Goal: Task Accomplishment & Management: Complete application form

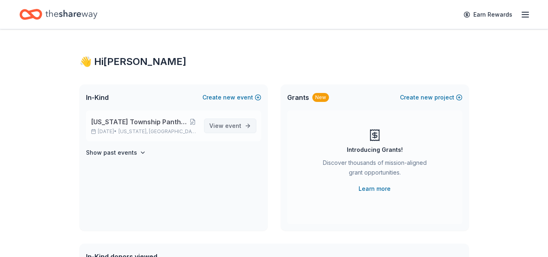
click at [225, 127] on span "View event" at bounding box center [225, 126] width 32 height 10
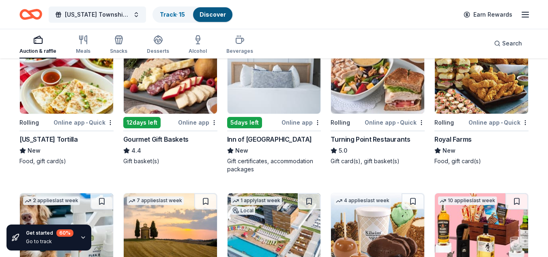
scroll to position [284, 0]
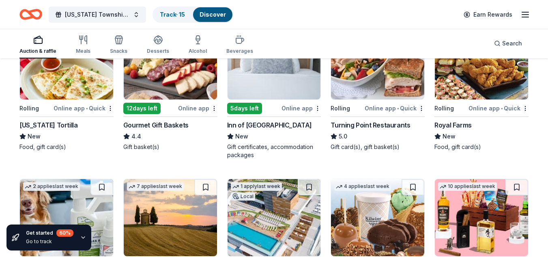
click at [256, 127] on div "Inn of Cape May" at bounding box center [269, 125] width 85 height 10
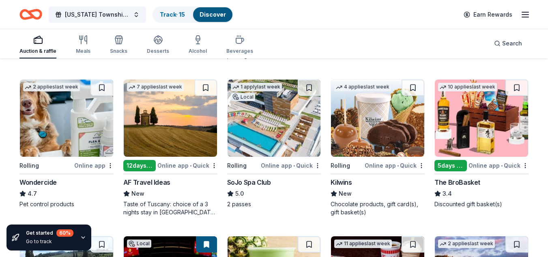
scroll to position [406, 0]
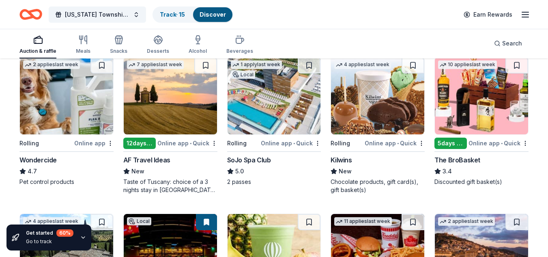
click at [139, 159] on div "AF Travel Ideas" at bounding box center [146, 160] width 47 height 10
click at [467, 142] on div "5 days left" at bounding box center [451, 143] width 32 height 11
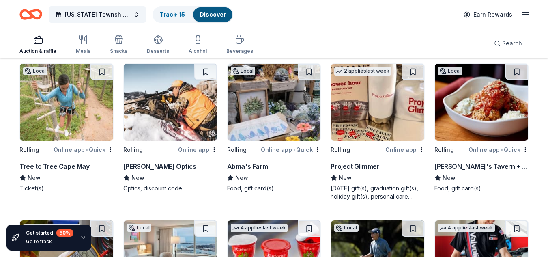
scroll to position [2285, 0]
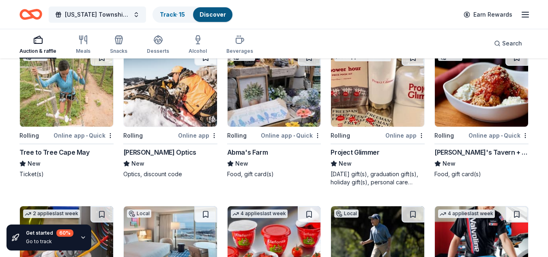
click at [361, 103] on img at bounding box center [377, 88] width 93 height 77
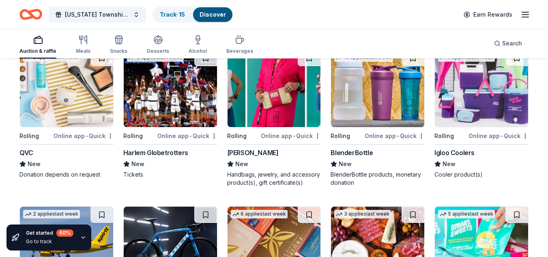
scroll to position [3217, 0]
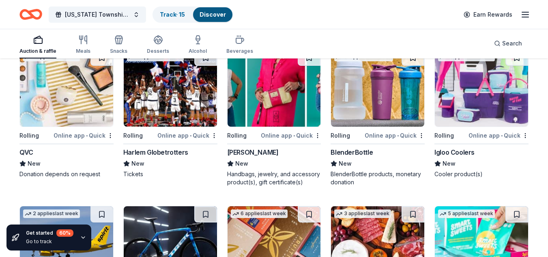
click at [149, 151] on div "Harlem Globetrotters" at bounding box center [155, 152] width 65 height 10
click at [474, 105] on img at bounding box center [481, 88] width 93 height 77
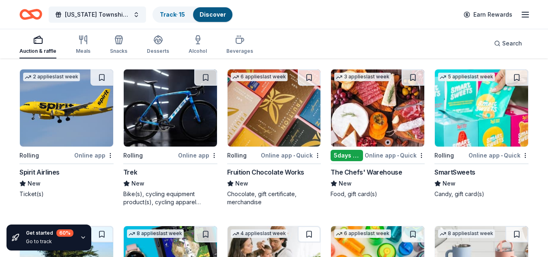
scroll to position [3368, 0]
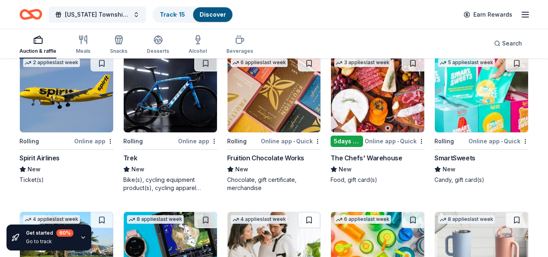
click at [262, 158] on div "Fruition Chocolate Works" at bounding box center [265, 158] width 77 height 10
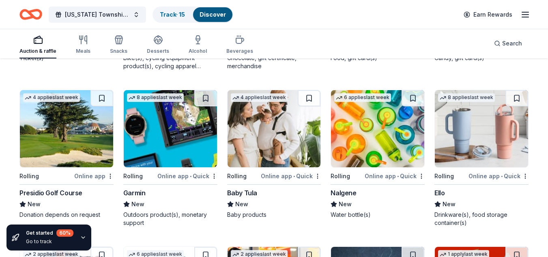
scroll to position [3531, 0]
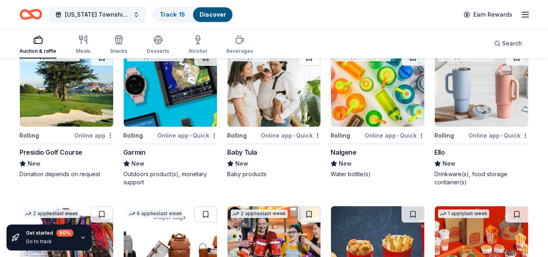
click at [479, 136] on div "Online app • Quick" at bounding box center [499, 135] width 60 height 10
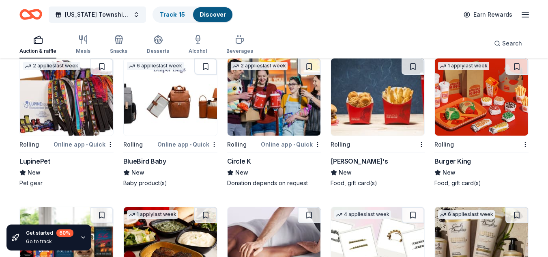
scroll to position [3693, 0]
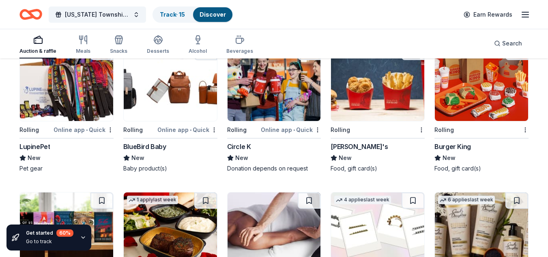
click at [155, 146] on div "BlueBird Baby" at bounding box center [144, 147] width 43 height 10
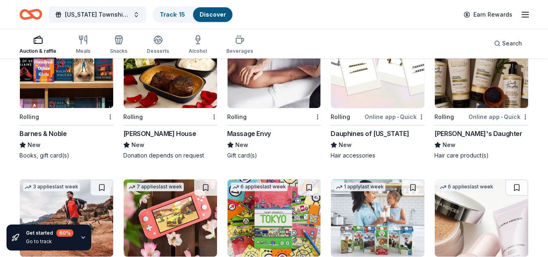
scroll to position [3855, 0]
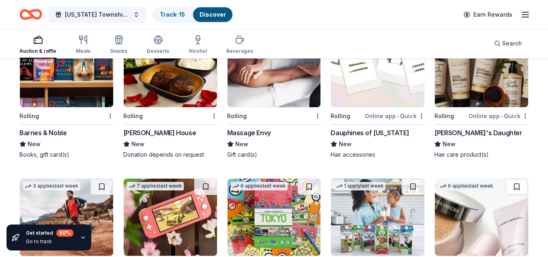
click at [55, 134] on div "Barnes & Noble" at bounding box center [42, 133] width 47 height 10
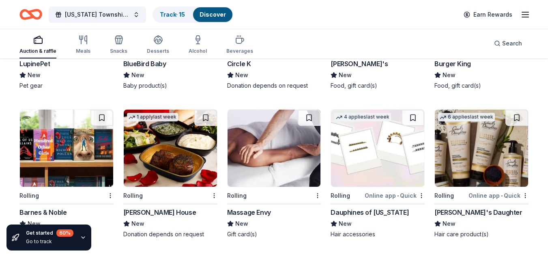
scroll to position [3774, 0]
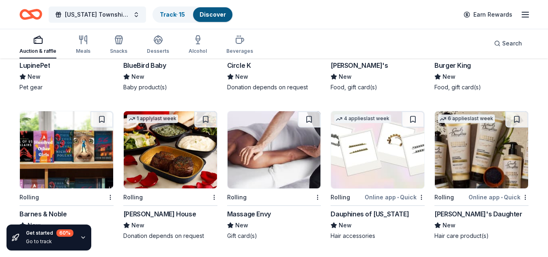
click at [457, 215] on div "Carol's Daughter" at bounding box center [479, 214] width 88 height 10
click at [240, 215] on div "Massage Envy" at bounding box center [249, 214] width 44 height 10
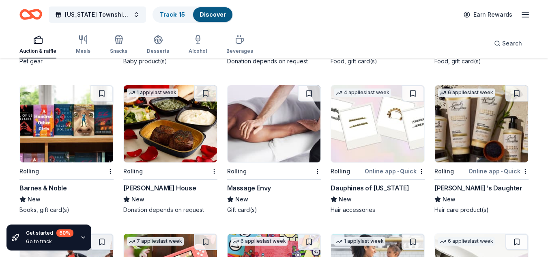
scroll to position [3815, 0]
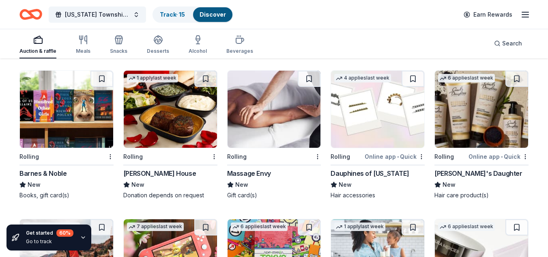
click at [373, 176] on div "Dauphines of New York" at bounding box center [370, 173] width 78 height 10
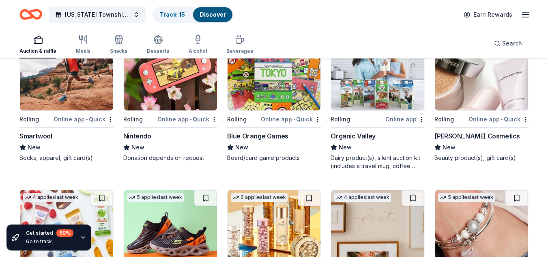
scroll to position [3979, 0]
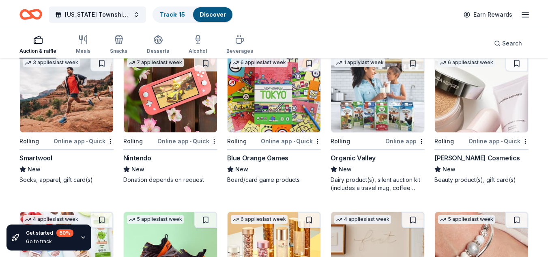
click at [469, 162] on div "[PERSON_NAME] Cosmetics" at bounding box center [478, 158] width 86 height 10
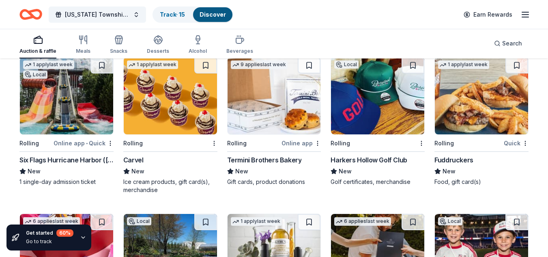
scroll to position [1719, 0]
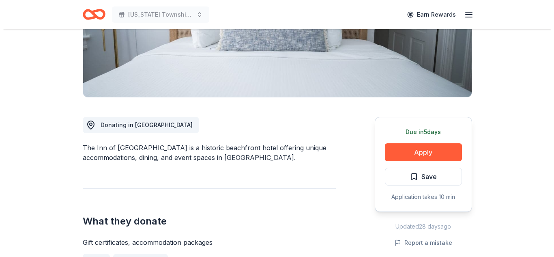
scroll to position [162, 0]
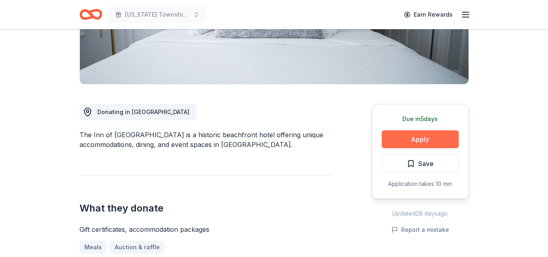
click at [422, 134] on button "Apply" at bounding box center [420, 139] width 77 height 18
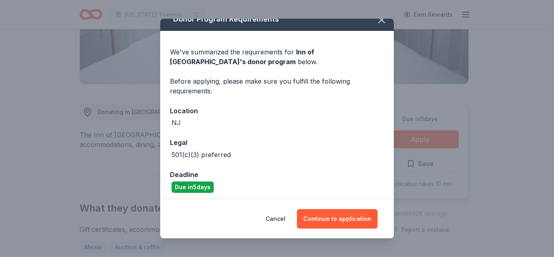
scroll to position [14, 0]
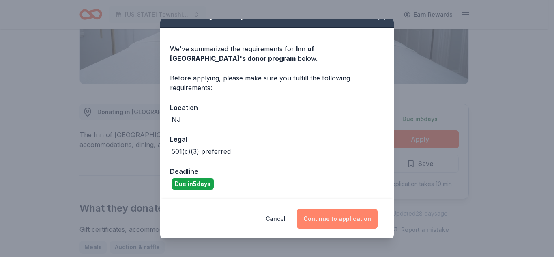
click at [333, 217] on button "Continue to application" at bounding box center [337, 218] width 81 height 19
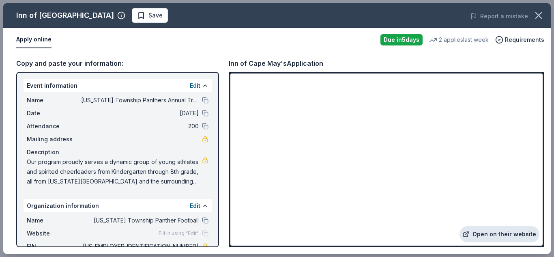
click at [516, 233] on link "Open on their website" at bounding box center [500, 234] width 80 height 16
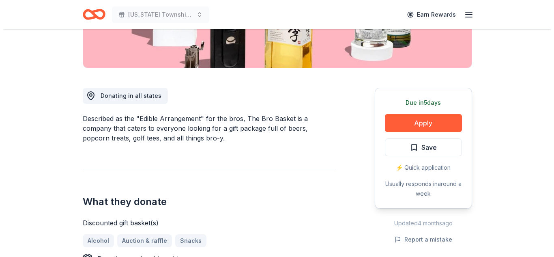
scroll to position [203, 0]
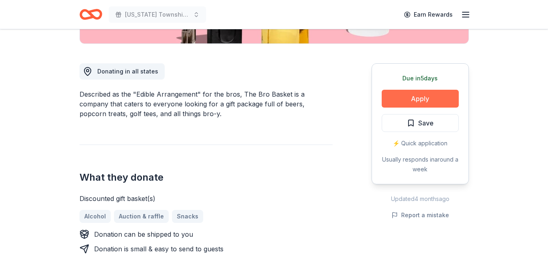
click at [416, 93] on button "Apply" at bounding box center [420, 99] width 77 height 18
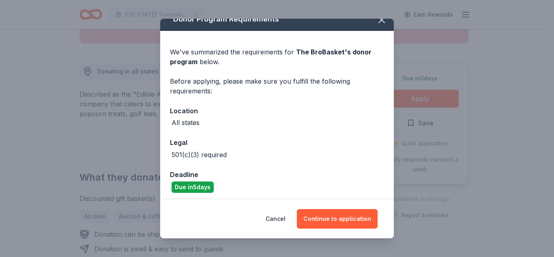
scroll to position [14, 0]
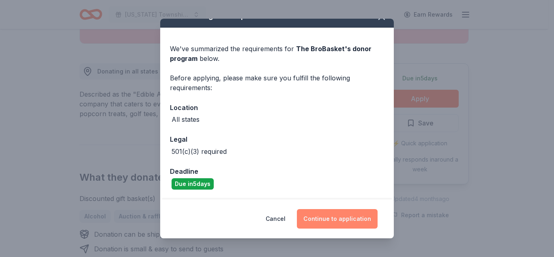
click at [319, 224] on button "Continue to application" at bounding box center [337, 218] width 81 height 19
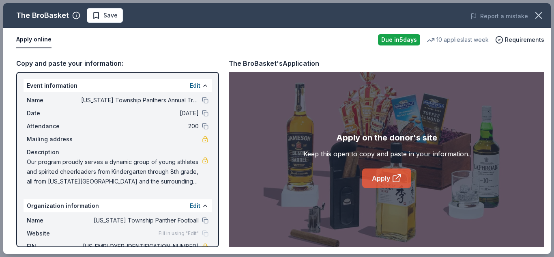
click at [384, 176] on link "Apply" at bounding box center [386, 177] width 49 height 19
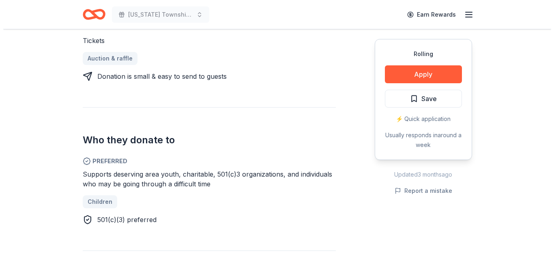
scroll to position [365, 0]
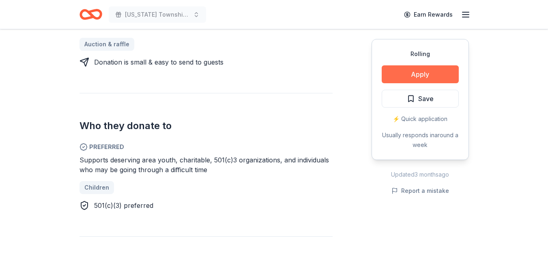
click at [405, 73] on button "Apply" at bounding box center [420, 74] width 77 height 18
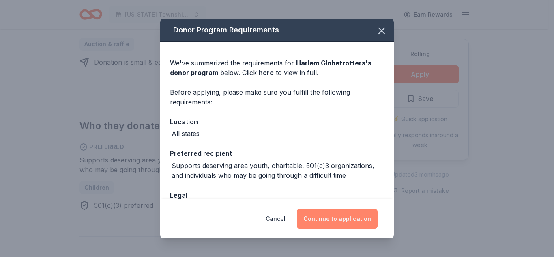
click at [351, 222] on button "Continue to application" at bounding box center [337, 218] width 81 height 19
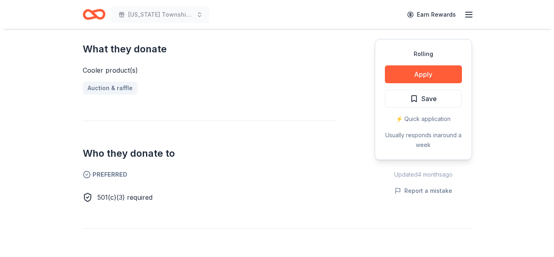
scroll to position [325, 0]
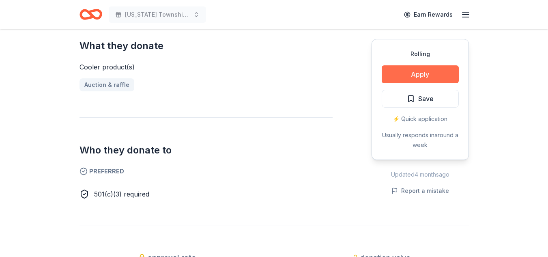
click at [431, 75] on button "Apply" at bounding box center [420, 74] width 77 height 18
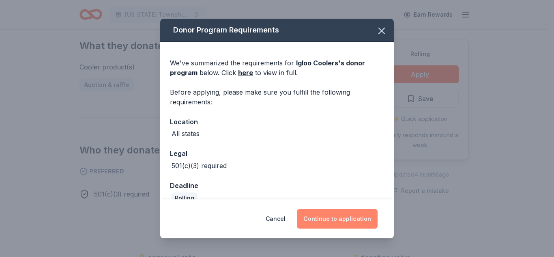
click at [340, 222] on button "Continue to application" at bounding box center [337, 218] width 81 height 19
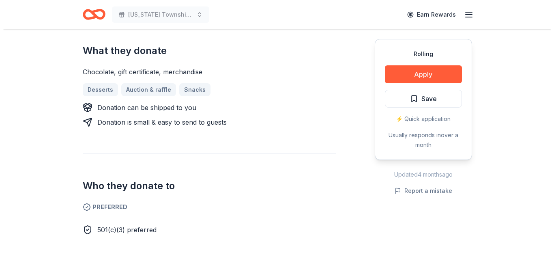
scroll to position [244, 0]
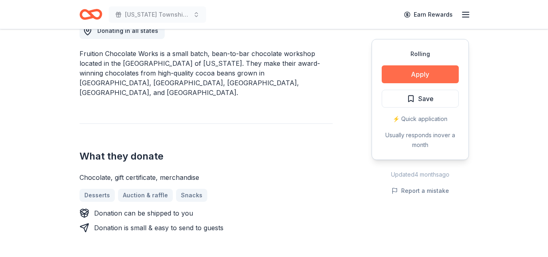
click at [431, 75] on button "Apply" at bounding box center [420, 74] width 77 height 18
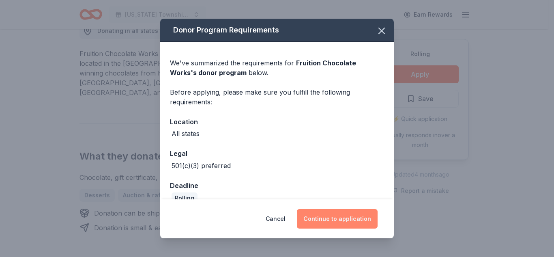
click at [322, 222] on button "Continue to application" at bounding box center [337, 218] width 81 height 19
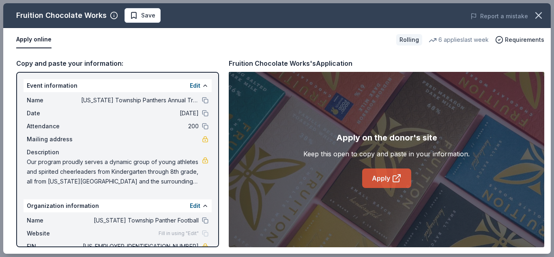
click at [388, 177] on link "Apply" at bounding box center [386, 177] width 49 height 19
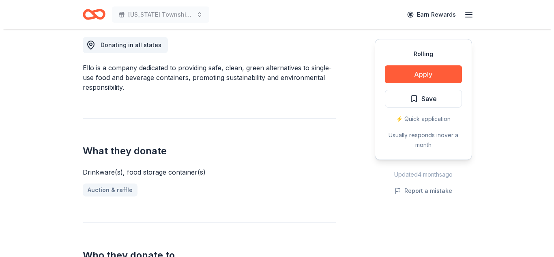
scroll to position [325, 0]
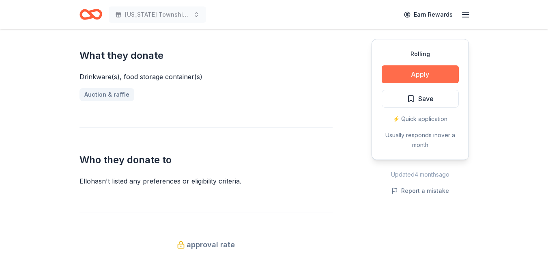
click at [447, 67] on button "Apply" at bounding box center [420, 74] width 77 height 18
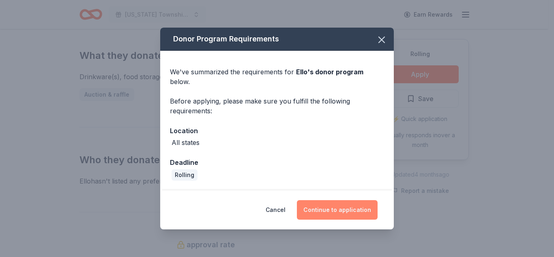
click at [345, 210] on button "Continue to application" at bounding box center [337, 209] width 81 height 19
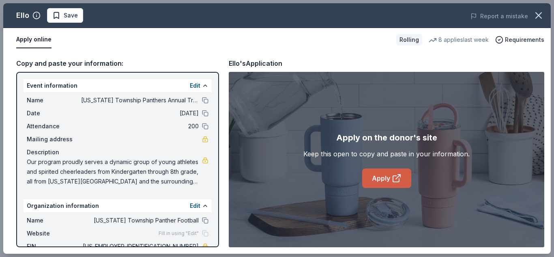
click at [390, 179] on link "Apply" at bounding box center [386, 177] width 49 height 19
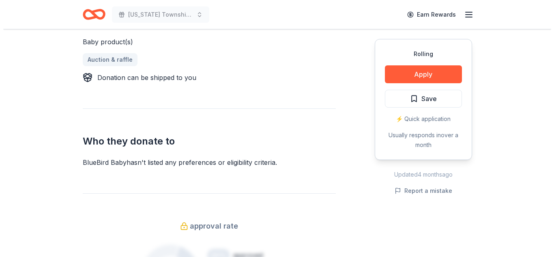
scroll to position [365, 0]
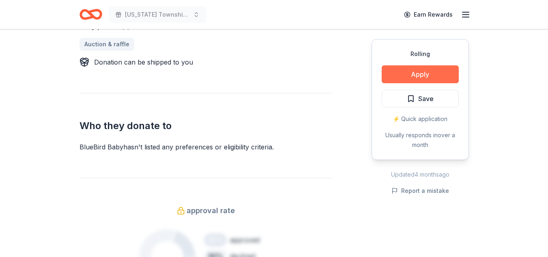
click at [403, 69] on button "Apply" at bounding box center [420, 74] width 77 height 18
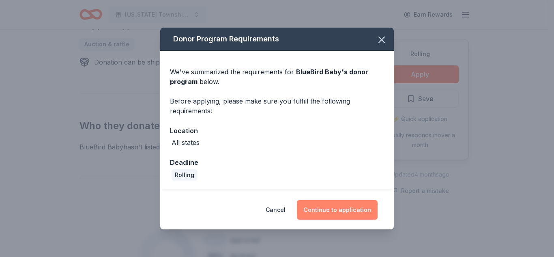
click at [328, 207] on button "Continue to application" at bounding box center [337, 209] width 81 height 19
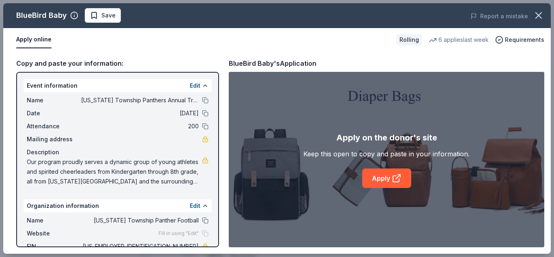
click at [379, 162] on div "Apply on the donor's site Keep this open to copy and paste in your information.…" at bounding box center [387, 159] width 166 height 57
click at [377, 175] on link "Apply" at bounding box center [386, 177] width 49 height 19
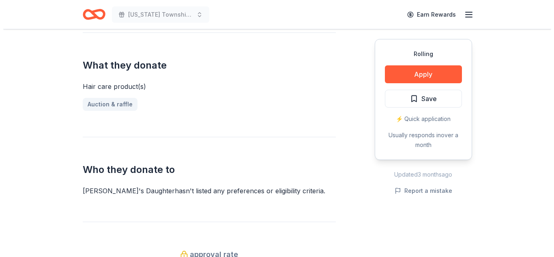
scroll to position [325, 0]
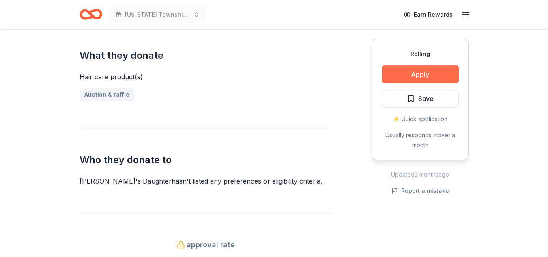
click at [427, 78] on button "Apply" at bounding box center [420, 74] width 77 height 18
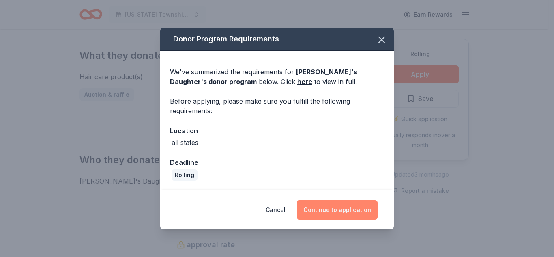
click at [321, 211] on button "Continue to application" at bounding box center [337, 209] width 81 height 19
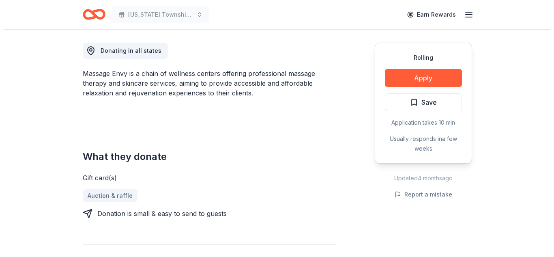
scroll to position [244, 0]
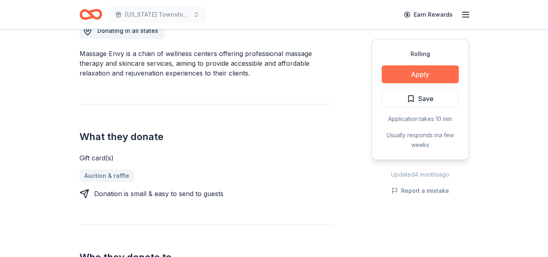
click at [406, 75] on button "Apply" at bounding box center [420, 74] width 77 height 18
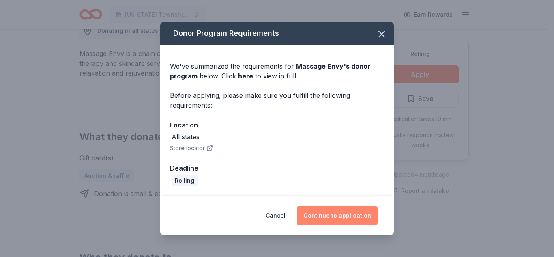
click at [323, 216] on button "Continue to application" at bounding box center [337, 215] width 81 height 19
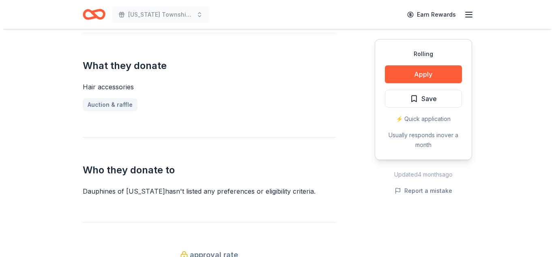
scroll to position [325, 0]
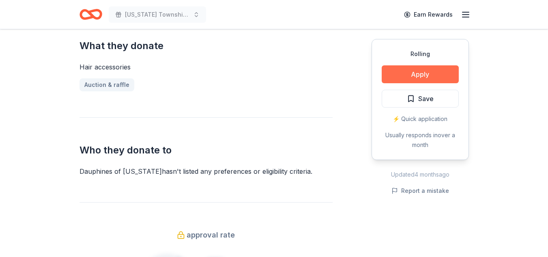
click at [439, 70] on button "Apply" at bounding box center [420, 74] width 77 height 18
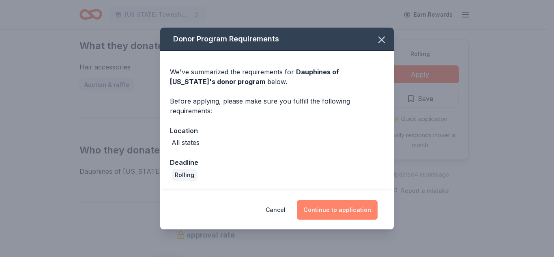
click at [329, 207] on button "Continue to application" at bounding box center [337, 209] width 81 height 19
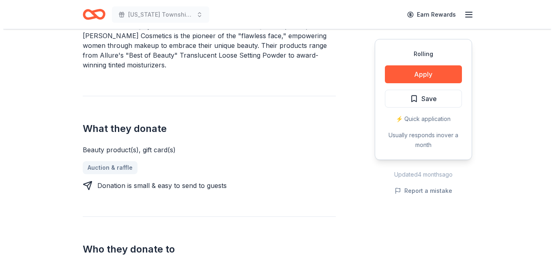
scroll to position [244, 0]
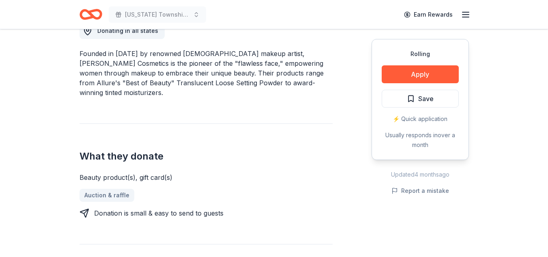
click at [405, 83] on div "Rolling Apply Save ⚡️ Quick application Usually responds in over a month" at bounding box center [420, 99] width 97 height 121
click at [405, 83] on button "Apply" at bounding box center [420, 74] width 77 height 18
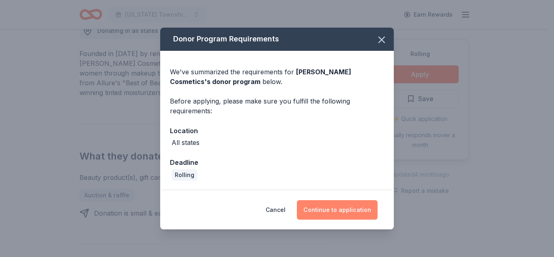
click at [334, 210] on button "Continue to application" at bounding box center [337, 209] width 81 height 19
